Goal: Transaction & Acquisition: Book appointment/travel/reservation

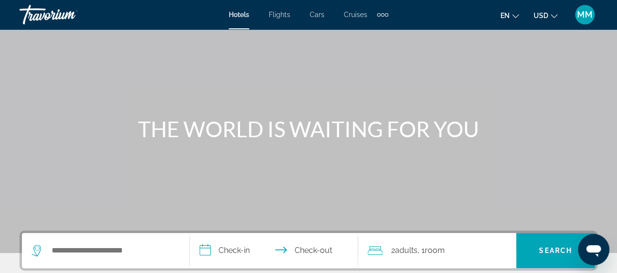
scroll to position [146, 0]
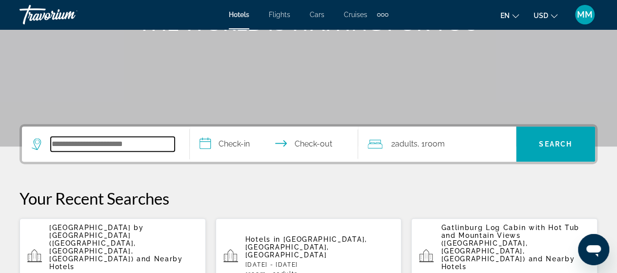
drag, startPoint x: 115, startPoint y: 143, endPoint x: 110, endPoint y: 150, distance: 8.0
click at [114, 144] on input "Search widget" at bounding box center [113, 144] width 124 height 15
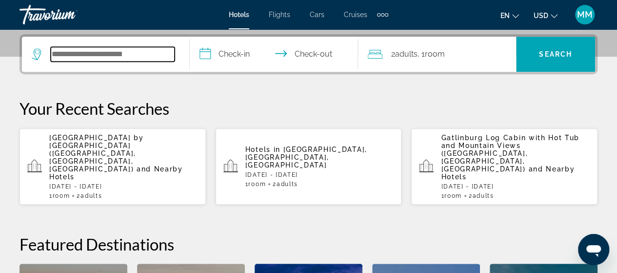
scroll to position [238, 0]
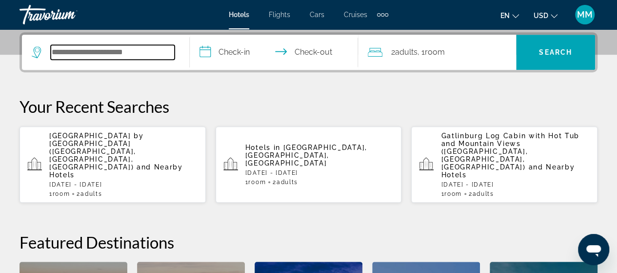
click at [77, 50] on input "Search widget" at bounding box center [113, 52] width 124 height 15
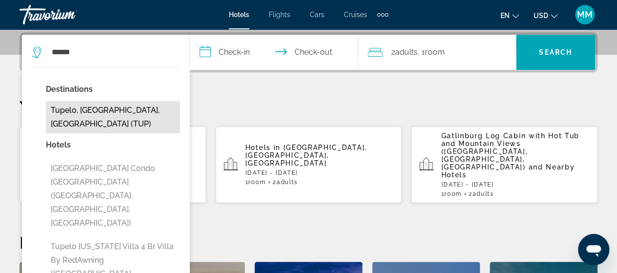
click at [105, 105] on button "Tupelo, [GEOGRAPHIC_DATA], [GEOGRAPHIC_DATA] (TUP)" at bounding box center [113, 117] width 134 height 32
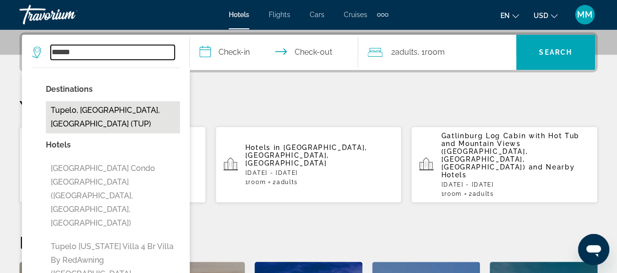
type input "**********"
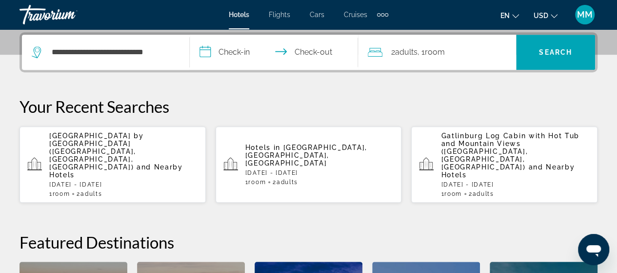
click at [230, 50] on input "**********" at bounding box center [276, 54] width 172 height 38
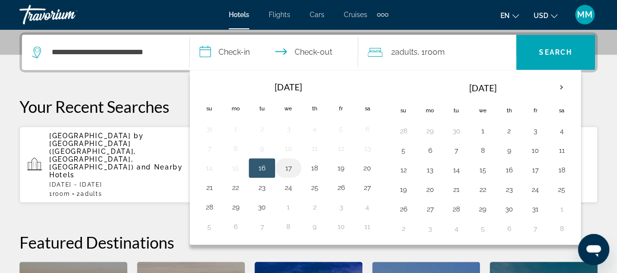
click at [289, 169] on button "17" at bounding box center [288, 168] width 16 height 14
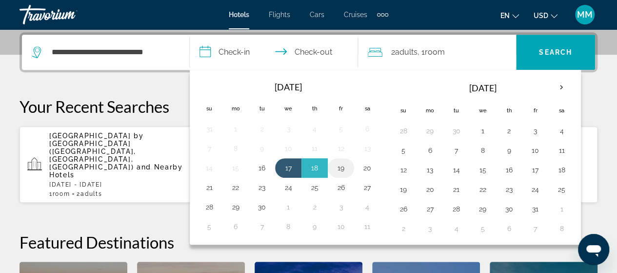
click at [344, 171] on button "19" at bounding box center [341, 168] width 16 height 14
type input "**********"
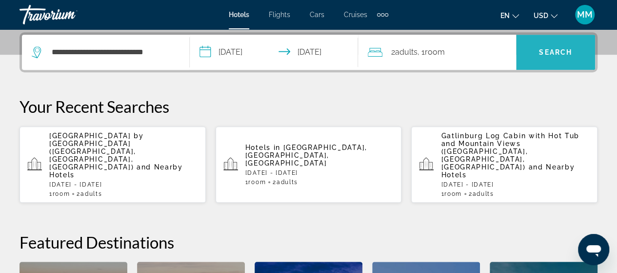
click at [550, 51] on span "Search" at bounding box center [555, 52] width 33 height 8
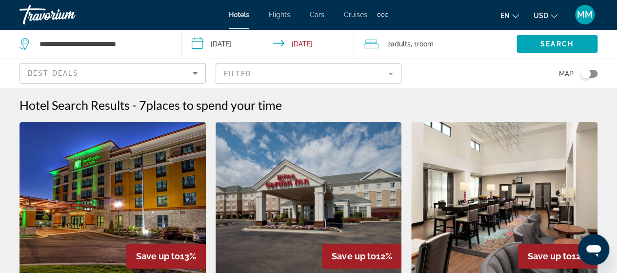
click at [194, 81] on div "Best Deals" at bounding box center [113, 76] width 170 height 27
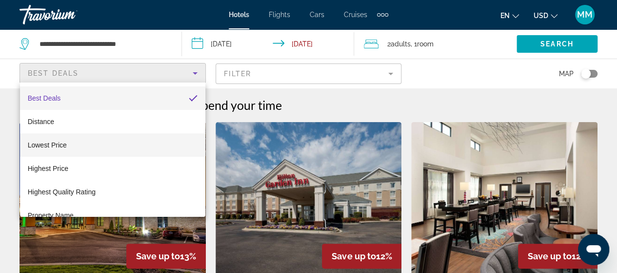
click at [134, 140] on mat-option "Lowest Price" at bounding box center [112, 144] width 185 height 23
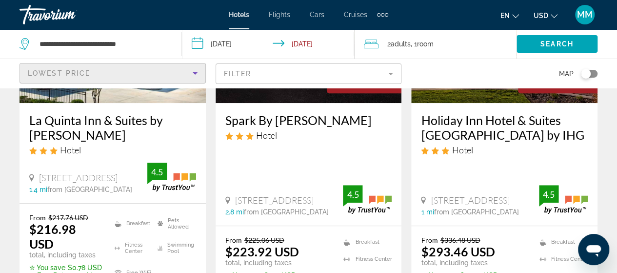
scroll to position [146, 0]
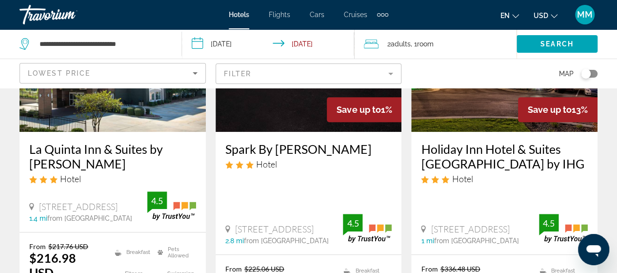
click at [393, 79] on mat-form-field "Filter" at bounding box center [309, 73] width 186 height 20
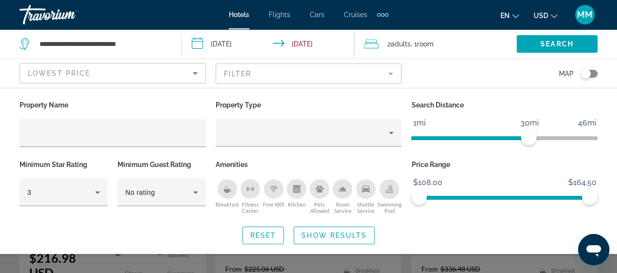
click at [393, 75] on mat-form-field "Filter" at bounding box center [309, 73] width 186 height 20
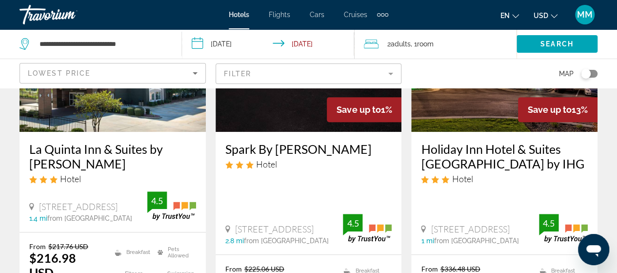
click at [393, 76] on mat-form-field "Filter" at bounding box center [309, 73] width 186 height 20
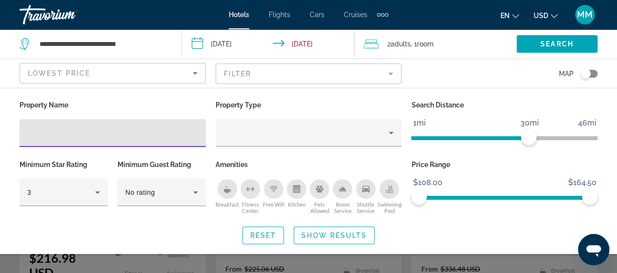
click at [298, 189] on icon "Kitchen" at bounding box center [296, 190] width 5 height 3
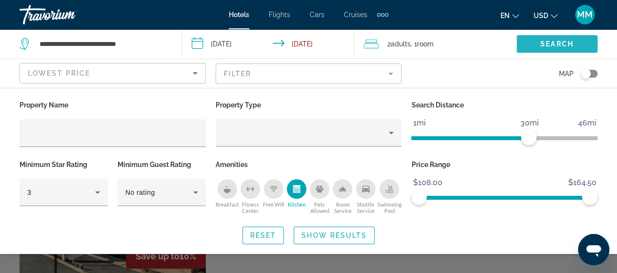
click at [558, 43] on span "Search" at bounding box center [556, 44] width 33 height 8
click at [557, 42] on span "Search" at bounding box center [556, 44] width 33 height 8
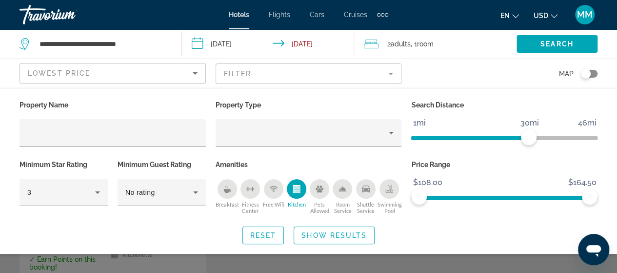
scroll to position [244, 0]
click at [329, 239] on span "Search widget" at bounding box center [334, 234] width 80 height 23
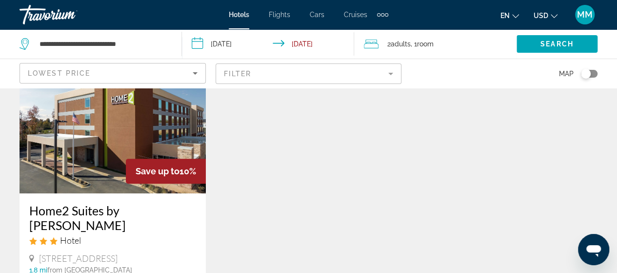
scroll to position [146, 0]
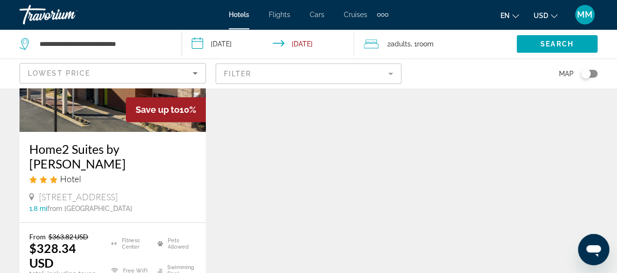
click at [322, 73] on mat-form-field "Filter" at bounding box center [309, 73] width 186 height 20
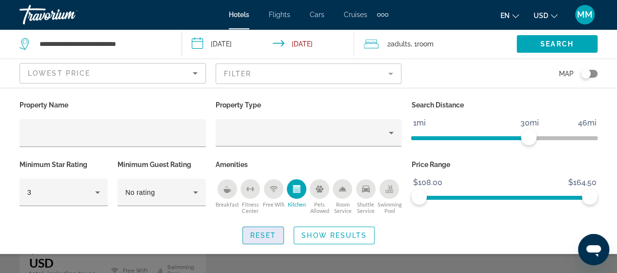
click at [265, 235] on span "Reset" at bounding box center [263, 235] width 26 height 8
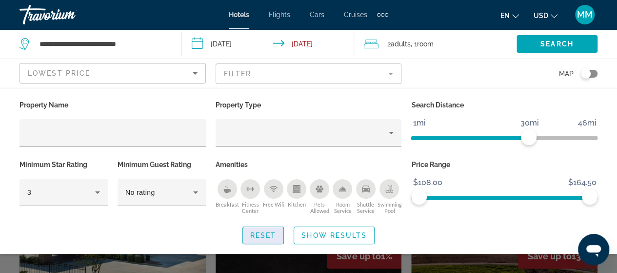
click at [265, 235] on span "Reset" at bounding box center [263, 235] width 26 height 8
click at [534, 46] on span "Search widget" at bounding box center [556, 43] width 81 height 23
click at [535, 47] on span "Search widget" at bounding box center [556, 43] width 81 height 23
click at [542, 44] on span "Search" at bounding box center [556, 44] width 33 height 8
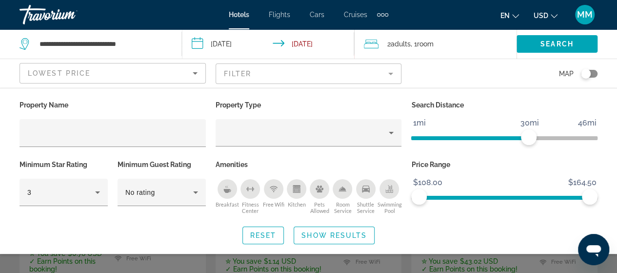
scroll to position [195, 0]
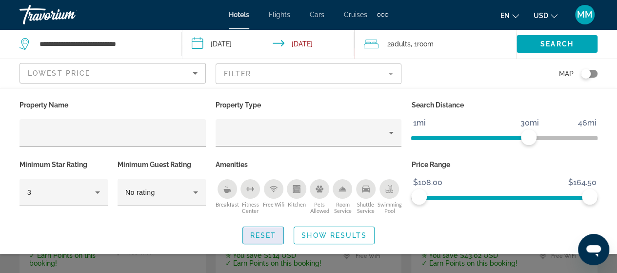
click at [258, 237] on span "Reset" at bounding box center [263, 235] width 26 height 8
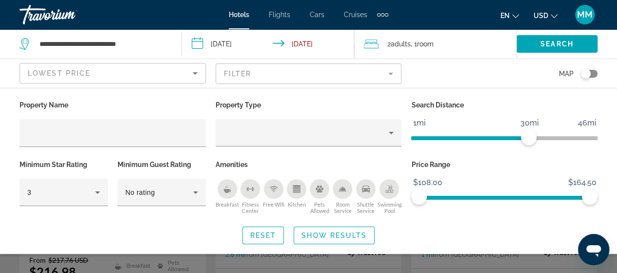
scroll to position [146, 0]
click at [590, 252] on icon "Open messaging window" at bounding box center [593, 251] width 15 height 12
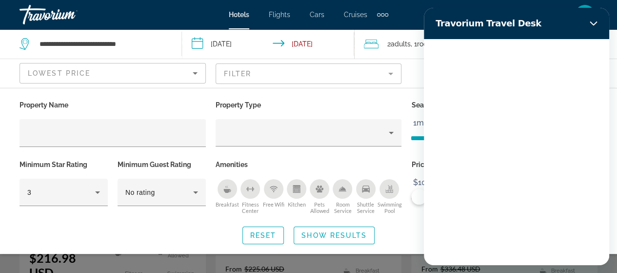
scroll to position [0, 0]
click at [313, 209] on span "Pets Allowed" at bounding box center [319, 207] width 23 height 13
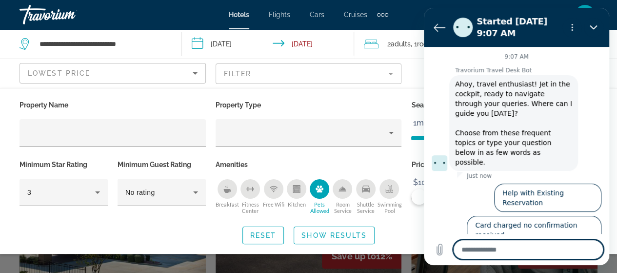
scroll to position [5, 0]
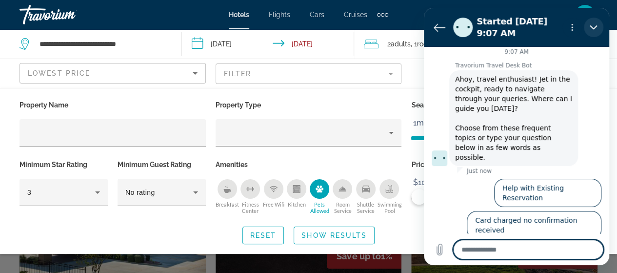
click at [594, 27] on icon "Close" at bounding box center [592, 27] width 7 height 4
type textarea "*"
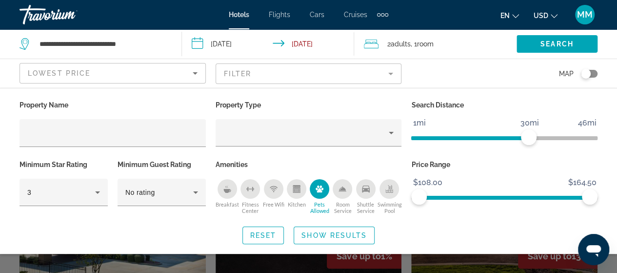
click at [486, 243] on div "Property Name Property Type Search Distance 1mi 46mi 30mi Minimum Star Rating 3…" at bounding box center [308, 171] width 617 height 166
click at [471, 266] on div "Search widget" at bounding box center [308, 209] width 617 height 126
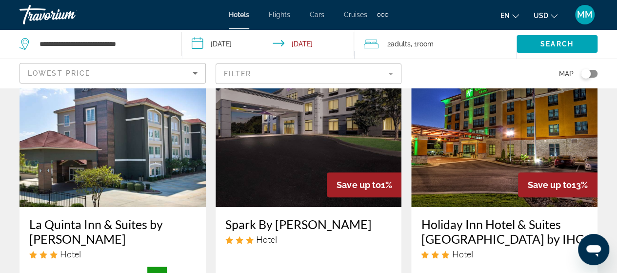
scroll to position [49, 0]
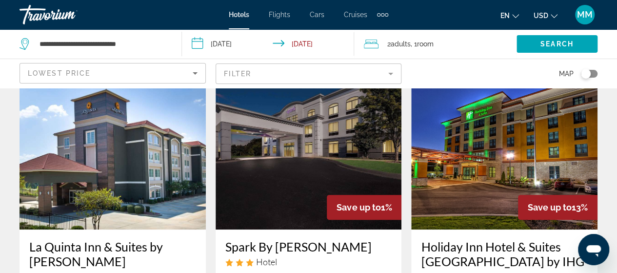
click at [96, 145] on img "Main content" at bounding box center [113, 151] width 186 height 156
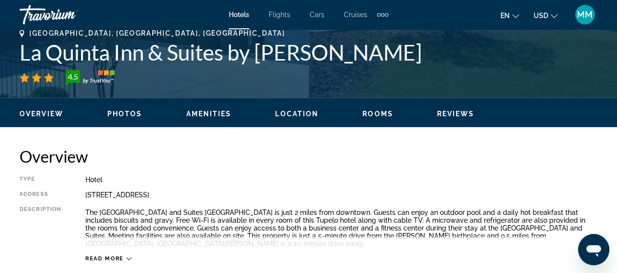
scroll to position [439, 0]
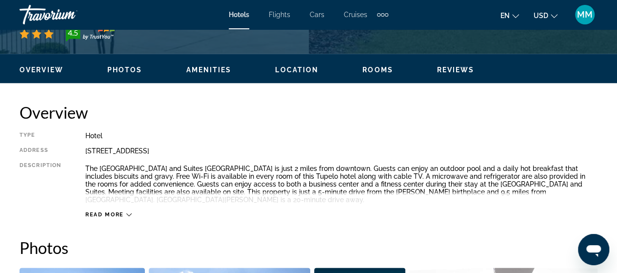
click at [124, 211] on div "Read more" at bounding box center [108, 214] width 46 height 6
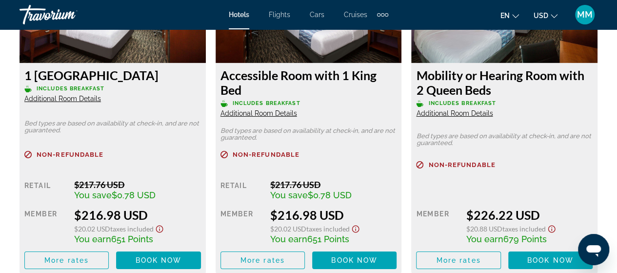
scroll to position [1609, 0]
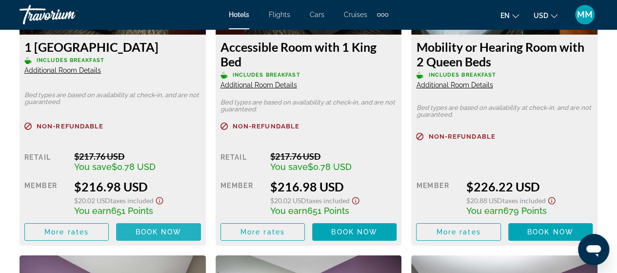
click at [156, 228] on span "Book now" at bounding box center [159, 232] width 46 height 8
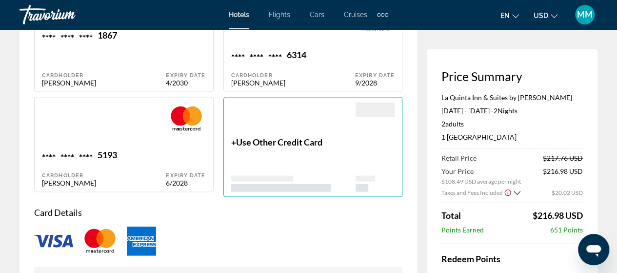
scroll to position [926, 0]
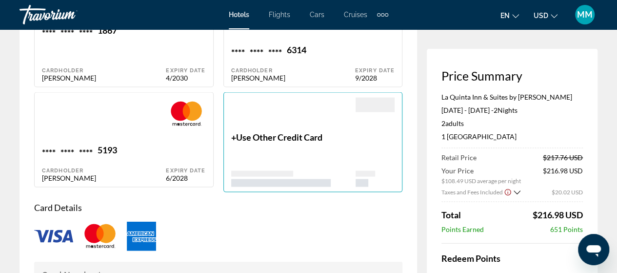
click at [123, 174] on div "[PERSON_NAME]" at bounding box center [104, 178] width 124 height 8
type input "******"
type input "**********"
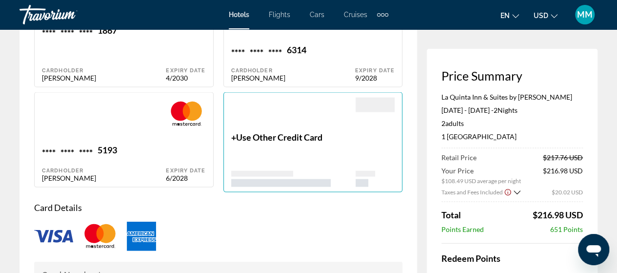
type input "**********"
type input "*****"
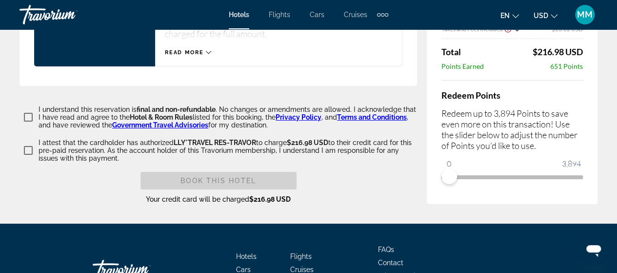
scroll to position [1658, 0]
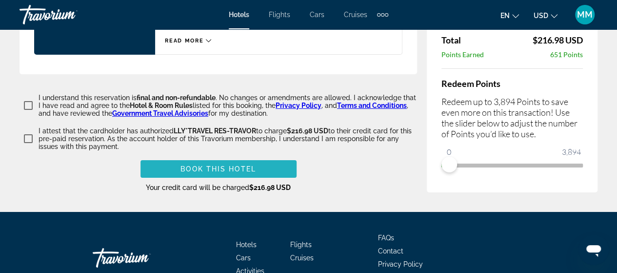
click at [194, 165] on span "Book this hotel" at bounding box center [218, 169] width 76 height 8
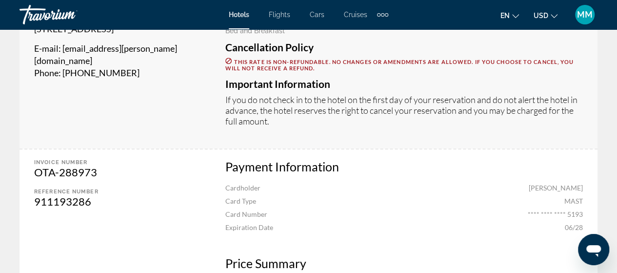
scroll to position [390, 0]
